Goal: Find specific page/section: Find specific page/section

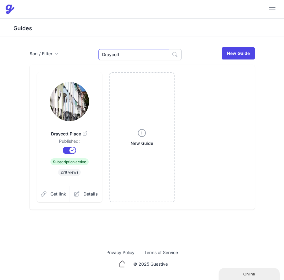
click at [124, 51] on input "Draycott" at bounding box center [133, 54] width 71 height 11
paste input "Britten"
type input "Britten"
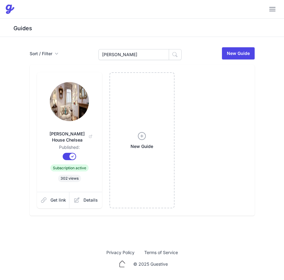
click at [63, 125] on link "Britten House Chelsea" at bounding box center [70, 134] width 46 height 21
drag, startPoint x: 121, startPoint y: 65, endPoint x: 126, endPoint y: 58, distance: 8.4
click at [121, 64] on div "Sort / Filter Sort Name Created Unsorted All Published Unpublished Archived Bri…" at bounding box center [142, 131] width 235 height 169
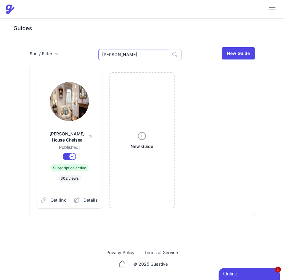
click at [126, 57] on input "Britten" at bounding box center [133, 54] width 71 height 11
type input "[PERSON_NAME]"
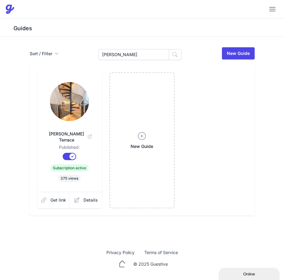
click at [73, 104] on img at bounding box center [69, 101] width 39 height 39
click at [130, 52] on input "[PERSON_NAME]" at bounding box center [133, 54] width 71 height 11
paste input "[GEOGRAPHIC_DATA]"
type input "[GEOGRAPHIC_DATA]"
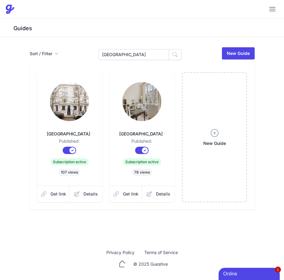
click at [85, 101] on img at bounding box center [69, 101] width 39 height 39
click at [148, 125] on link "Palace Gardens Terrace House" at bounding box center [142, 131] width 46 height 15
click at [140, 55] on input "[GEOGRAPHIC_DATA]" at bounding box center [133, 54] width 71 height 11
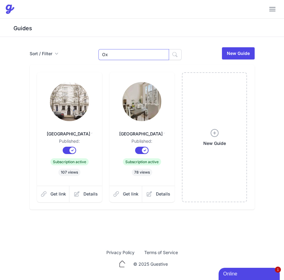
type input "Ox"
click at [56, 108] on img at bounding box center [69, 101] width 39 height 39
click at [169, 56] on button "button" at bounding box center [175, 54] width 13 height 11
click at [150, 54] on input "Ox" at bounding box center [133, 54] width 71 height 11
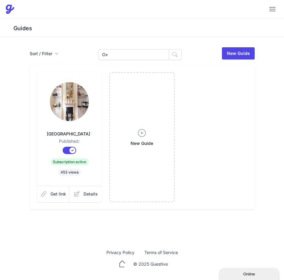
click at [72, 102] on img at bounding box center [69, 101] width 39 height 39
